Goal: Check status

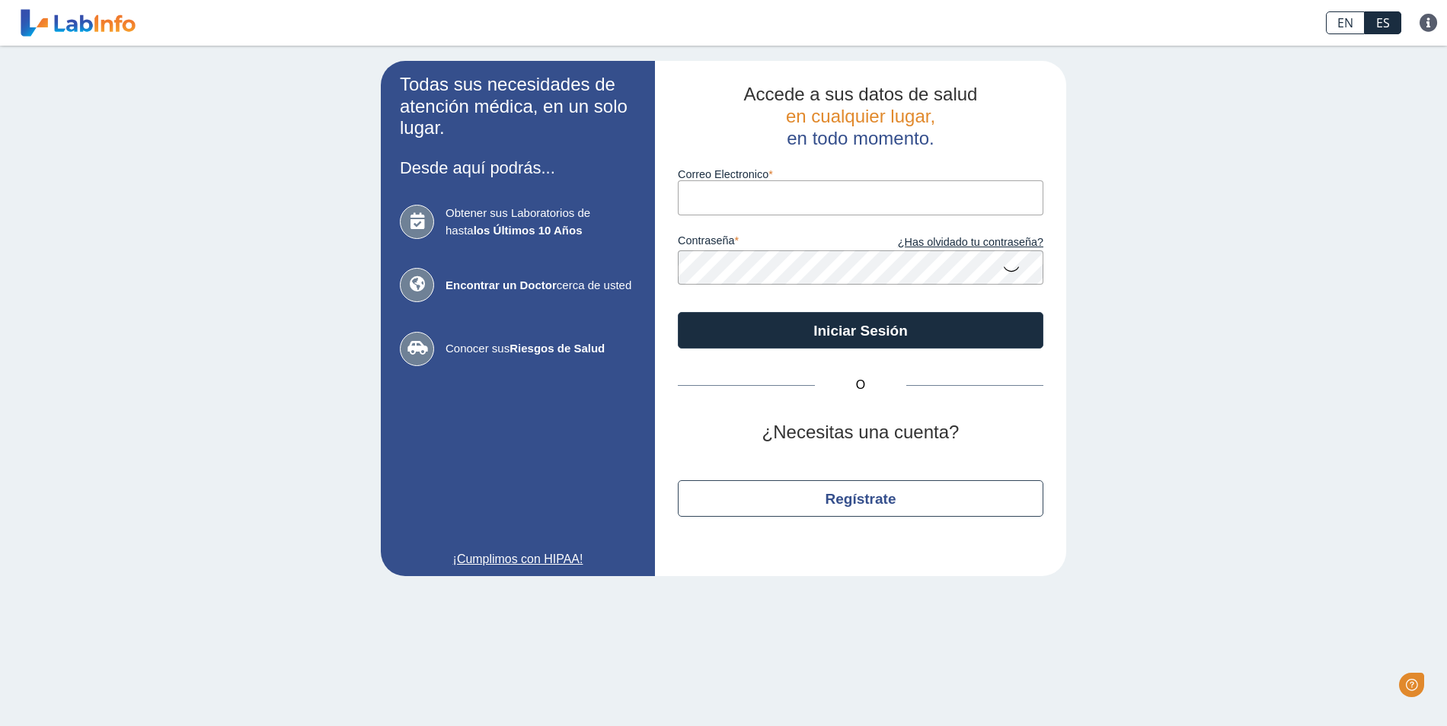
click at [724, 196] on input "Correo Electronico" at bounding box center [860, 197] width 365 height 34
type input "[EMAIL_ADDRESS][DOMAIN_NAME]"
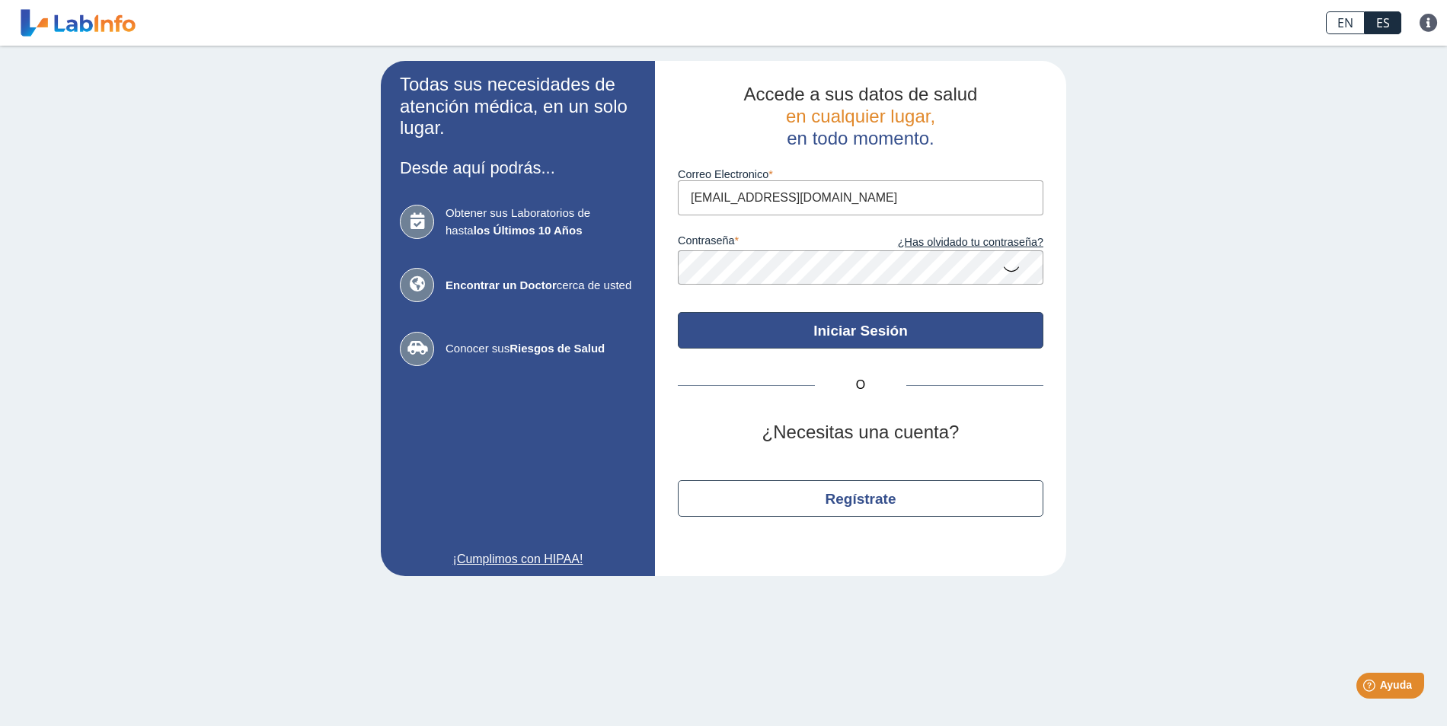
click at [898, 332] on button "Iniciar Sesión" at bounding box center [860, 330] width 365 height 37
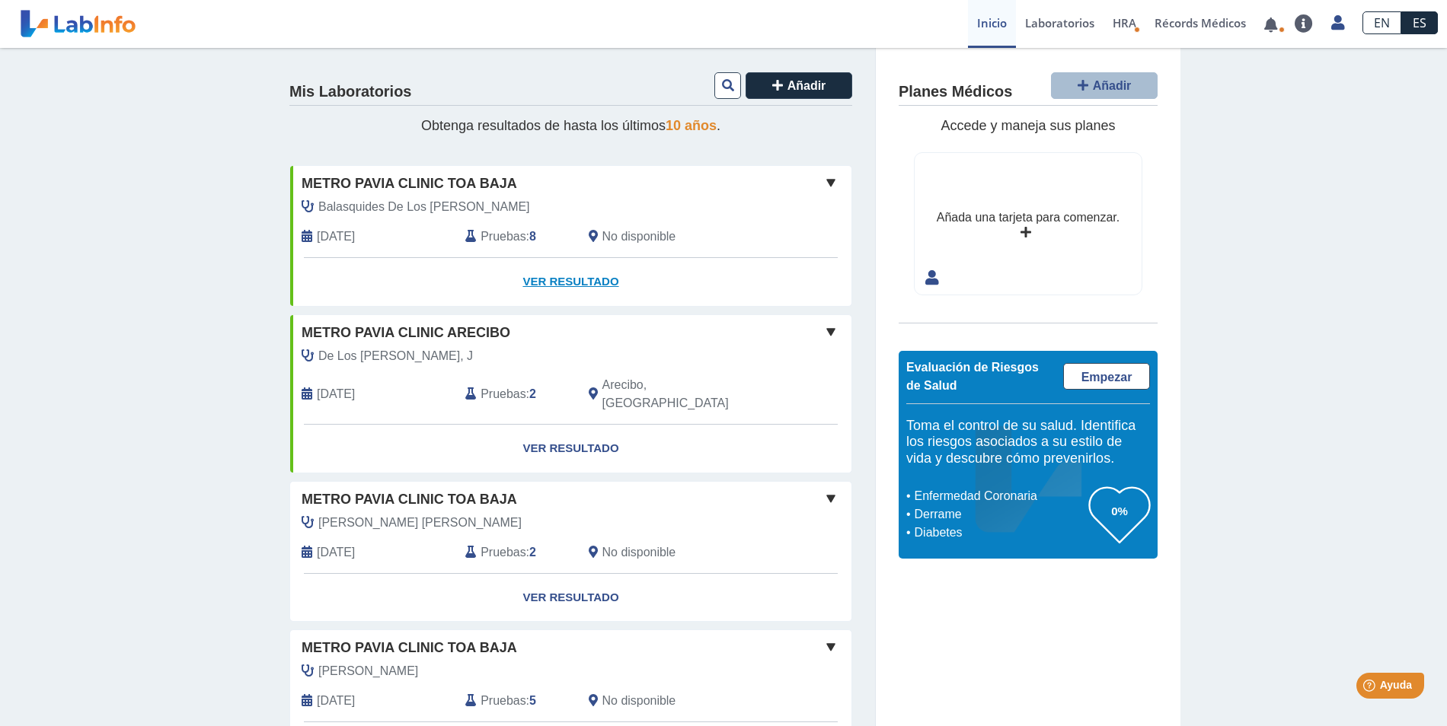
click at [566, 284] on link "Ver Resultado" at bounding box center [570, 282] width 561 height 48
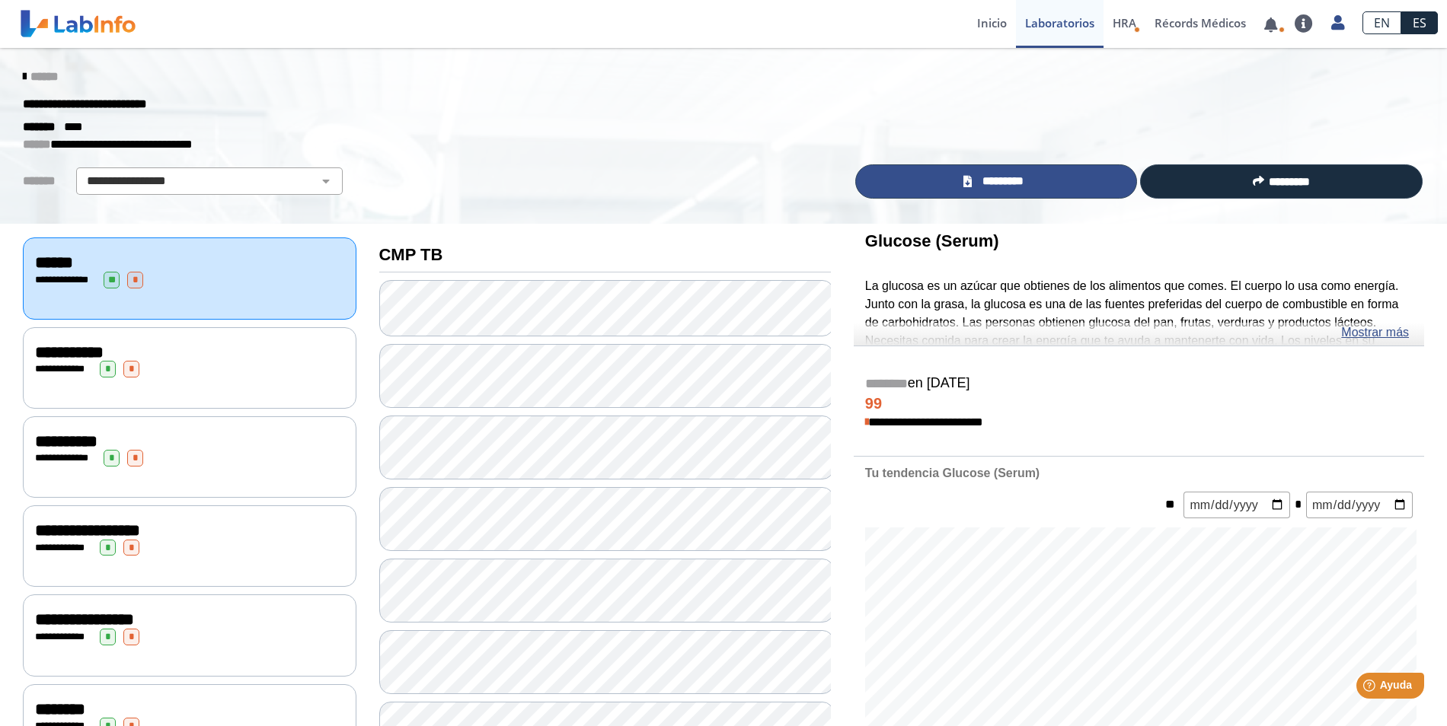
click at [964, 183] on icon at bounding box center [967, 181] width 8 height 11
